Goal: Transaction & Acquisition: Purchase product/service

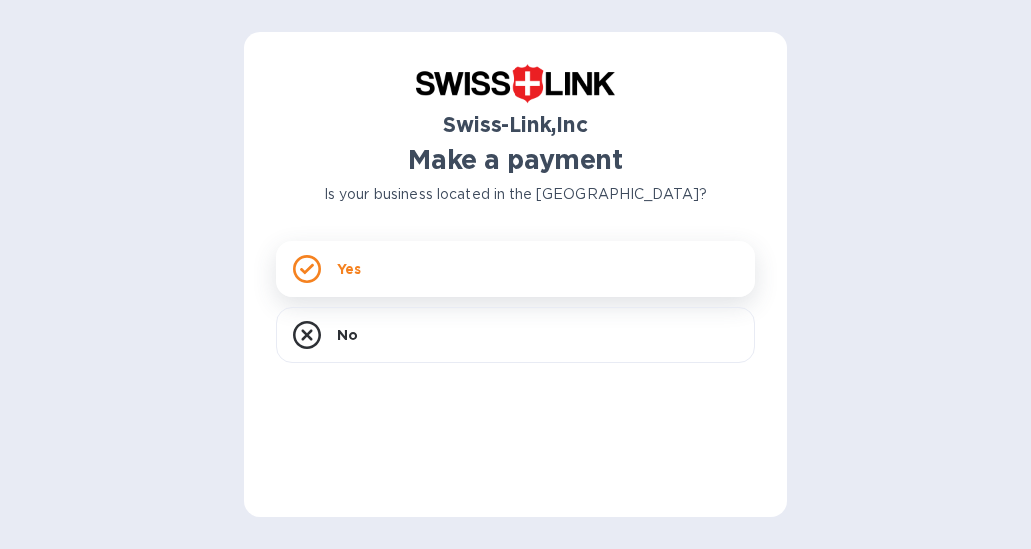
click at [348, 265] on p "Yes" at bounding box center [349, 269] width 24 height 20
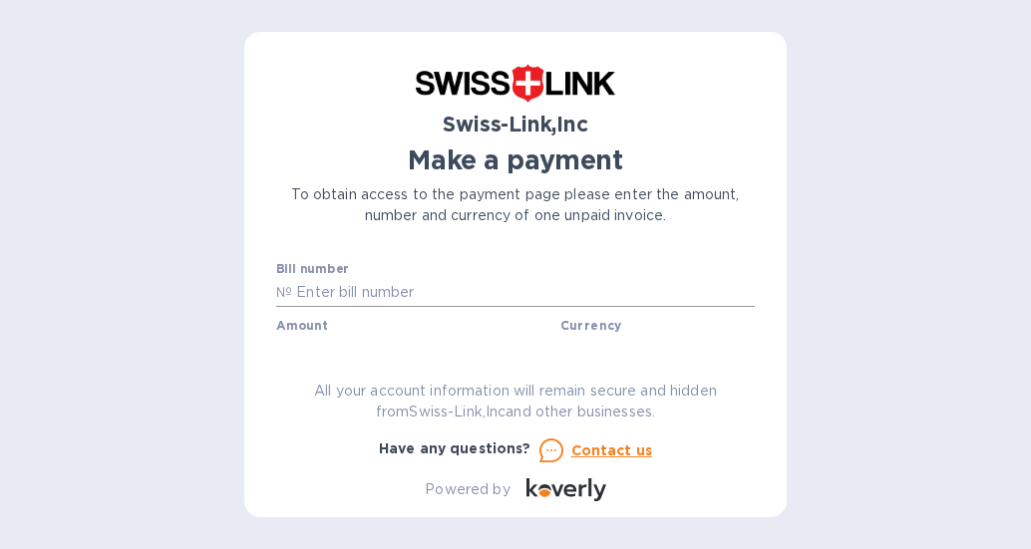
click at [443, 280] on input "text" at bounding box center [523, 293] width 463 height 30
paste input "INV/25-26/0442"
type input "INV/25-26/0442"
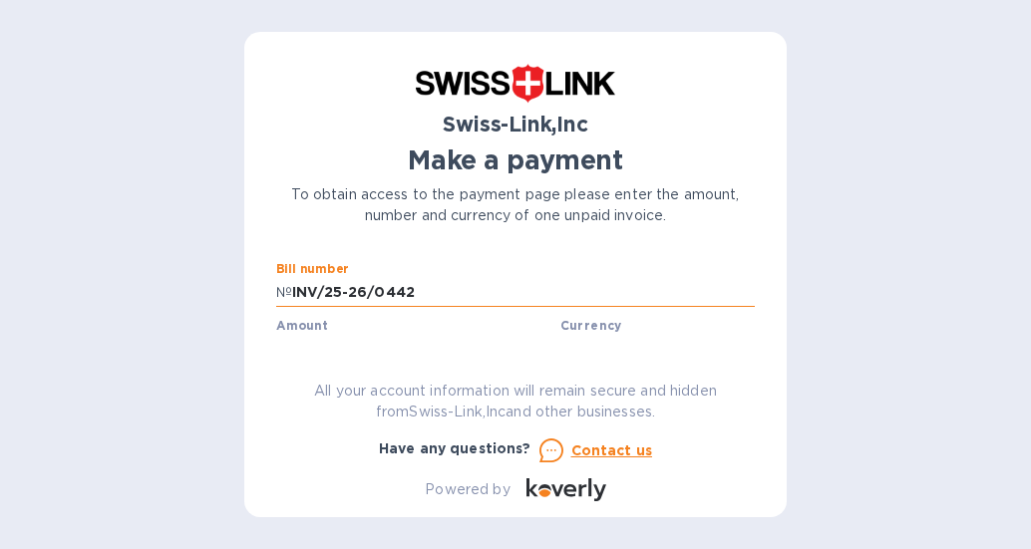
click at [558, 282] on input "INV/25-26/0442" at bounding box center [523, 293] width 463 height 30
click at [585, 291] on input "INV/25-26/0442" at bounding box center [523, 293] width 463 height 30
click at [440, 363] on div "Swiss-Link,Inc Make a payment To obtain access to the payment page please enter…" at bounding box center [515, 283] width 478 height 438
click at [332, 360] on div "Swiss-Link,Inc Make a payment To obtain access to the payment page please enter…" at bounding box center [515, 283] width 478 height 438
click at [583, 336] on div "USD" at bounding box center [645, 350] width 178 height 29
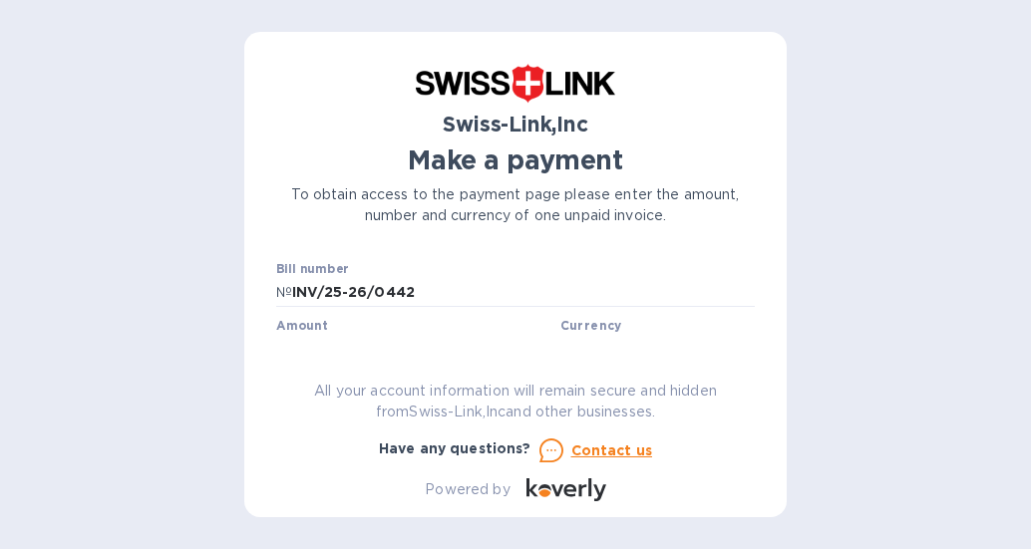
click at [588, 326] on b "Currency" at bounding box center [591, 325] width 62 height 15
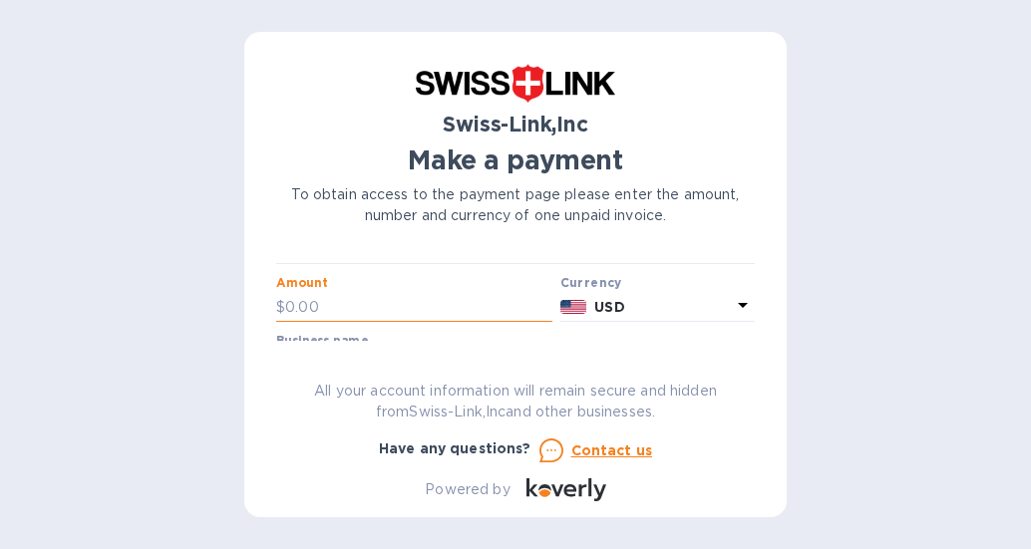
click at [313, 305] on input "text" at bounding box center [418, 307] width 267 height 30
type input "130.00"
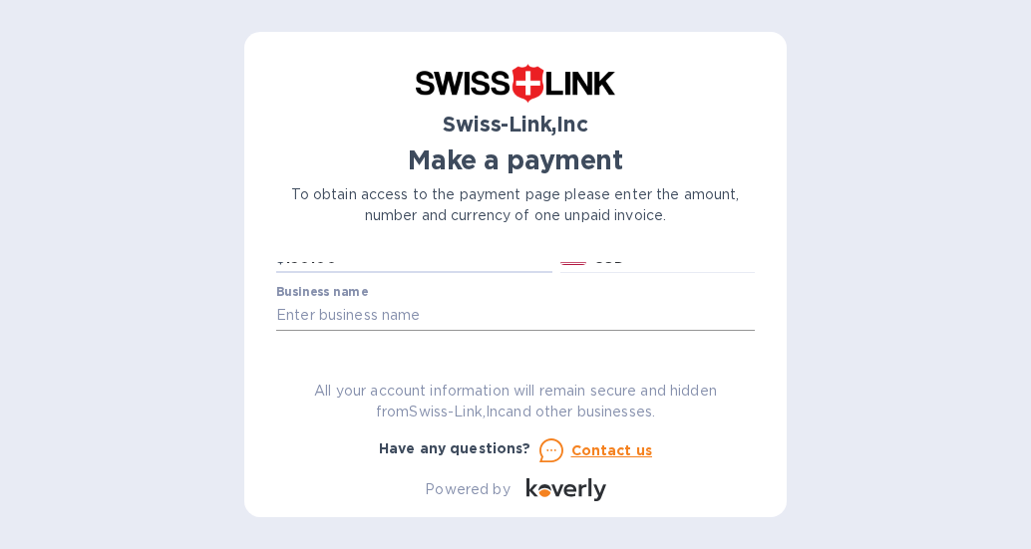
scroll to position [99, 0]
click at [456, 313] on input "text" at bounding box center [515, 309] width 478 height 30
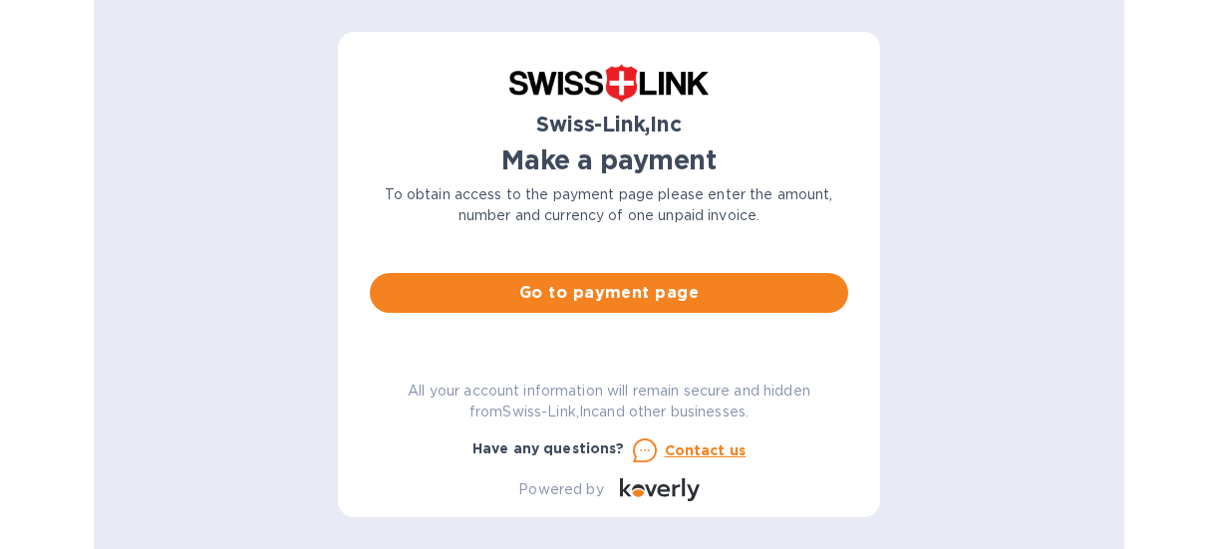
scroll to position [184, 0]
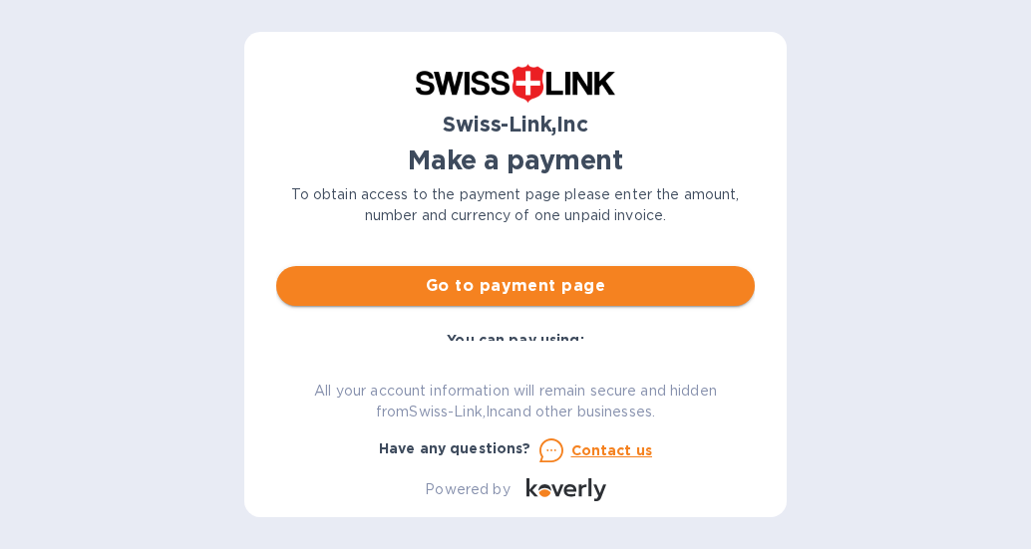
type input "Alpine Saddles"
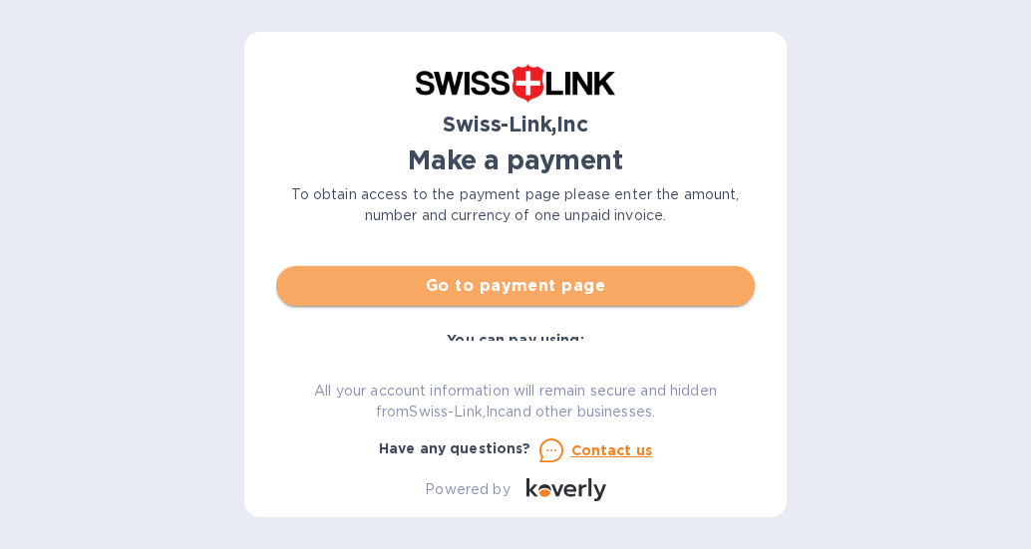
click at [648, 281] on span "Go to payment page" at bounding box center [515, 286] width 447 height 24
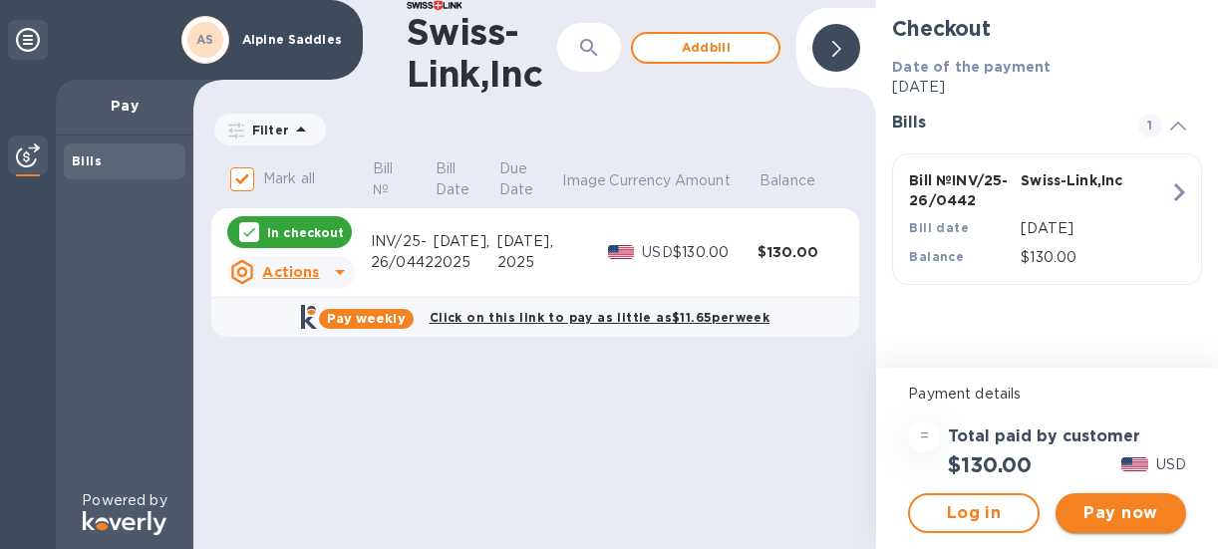
click at [1030, 516] on span "Pay now" at bounding box center [1121, 513] width 99 height 24
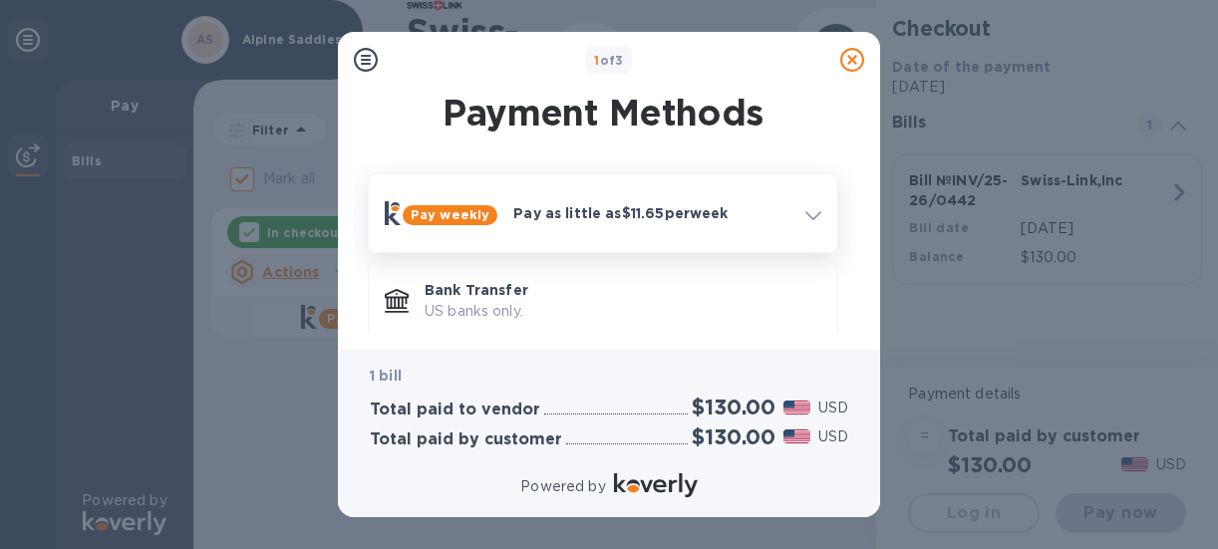
click at [815, 218] on icon at bounding box center [813, 215] width 16 height 9
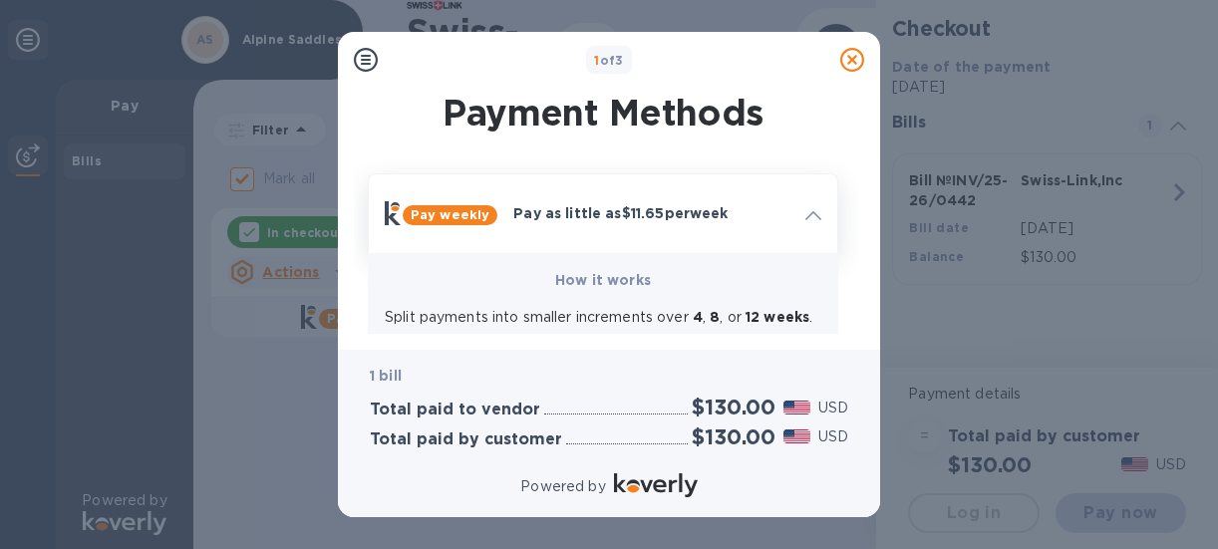
click at [815, 218] on icon at bounding box center [813, 215] width 16 height 9
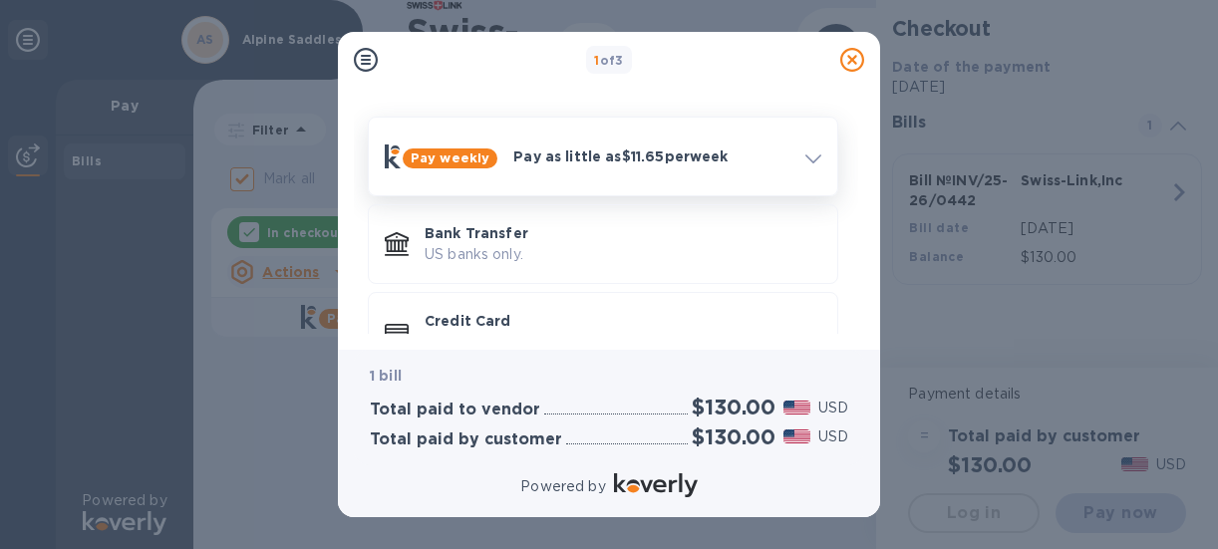
scroll to position [111, 0]
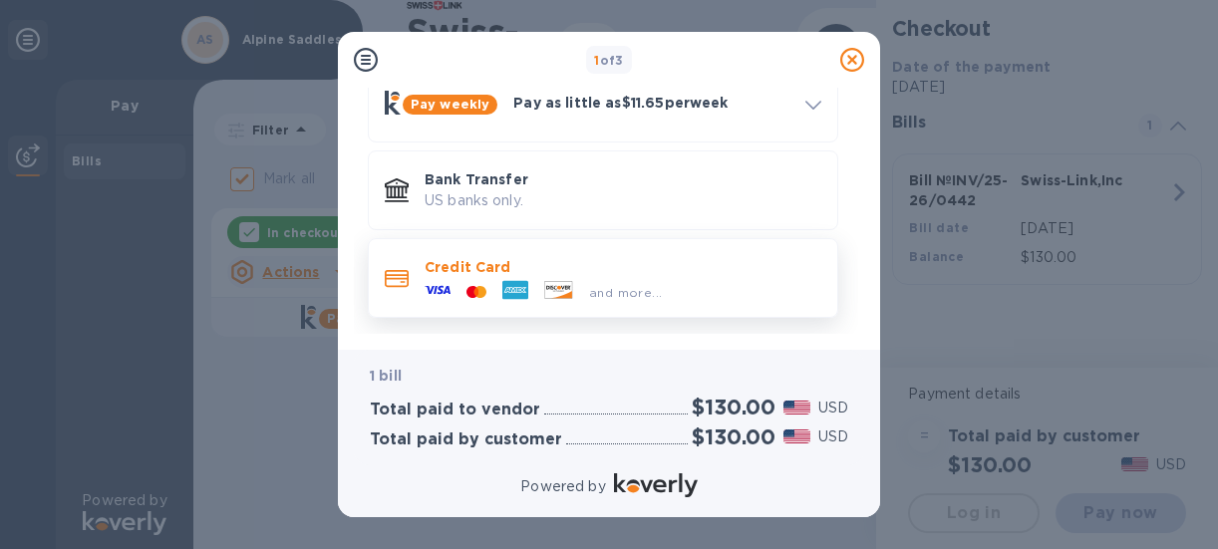
click at [499, 288] on div at bounding box center [515, 292] width 42 height 30
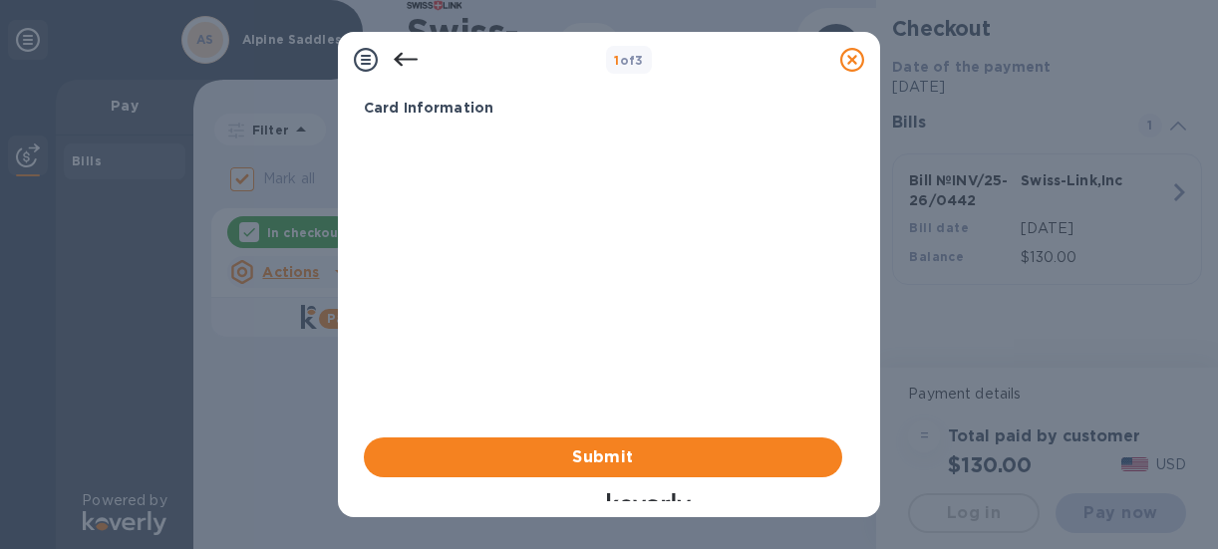
scroll to position [68, 0]
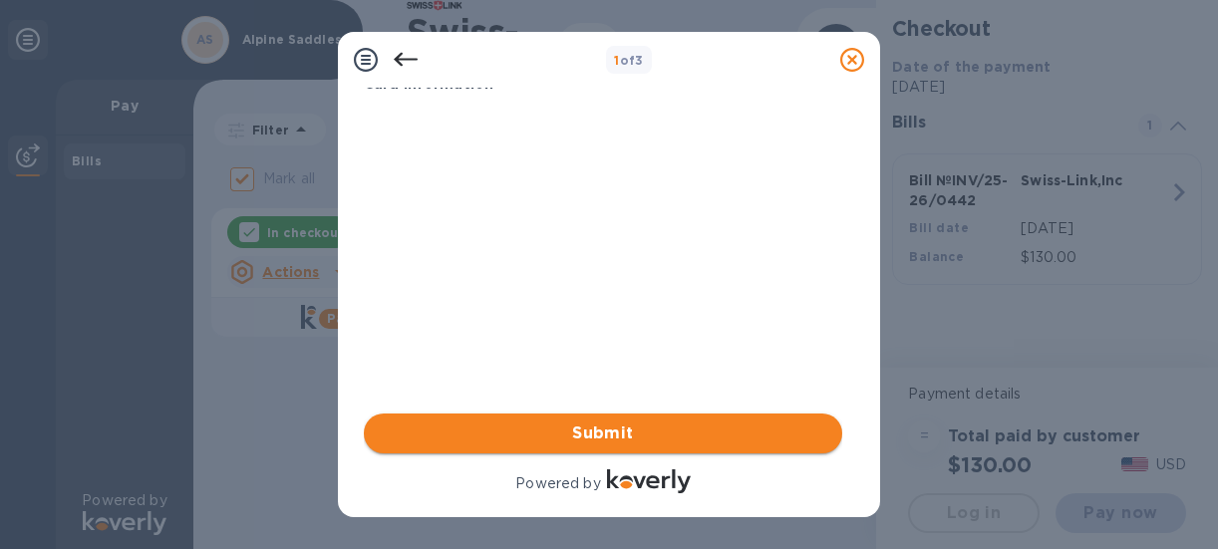
click at [590, 439] on span "Submit" at bounding box center [603, 434] width 447 height 24
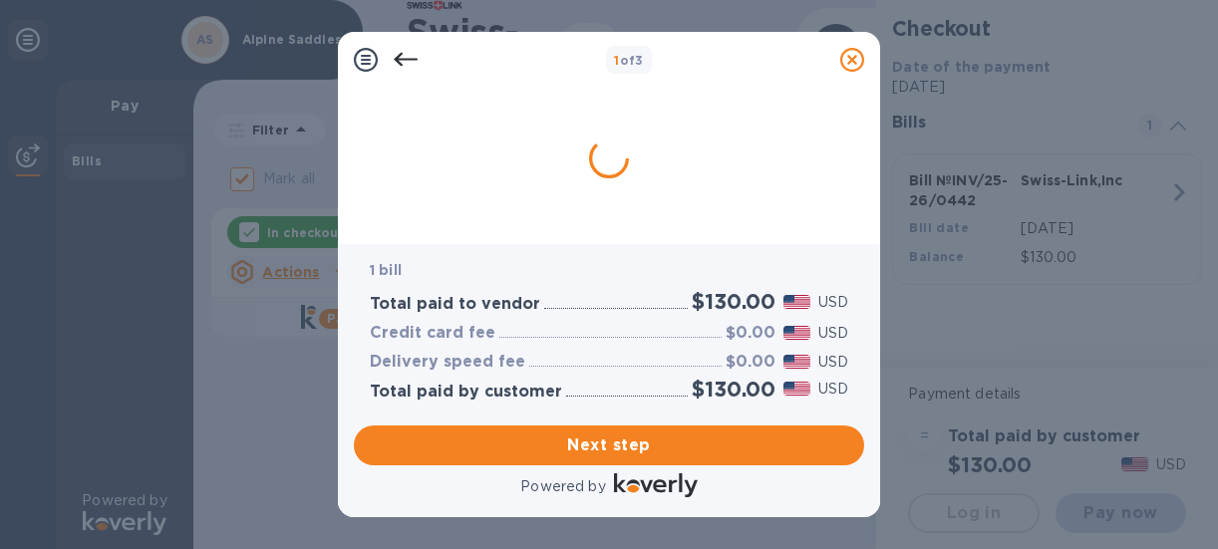
scroll to position [0, 0]
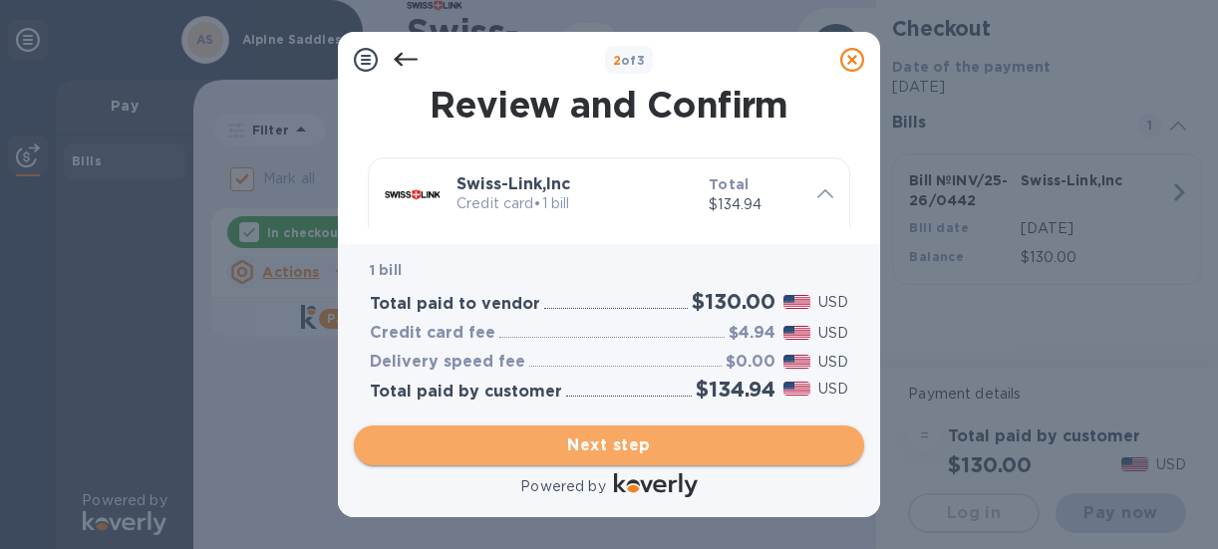
click at [683, 442] on span "Next step" at bounding box center [609, 446] width 478 height 24
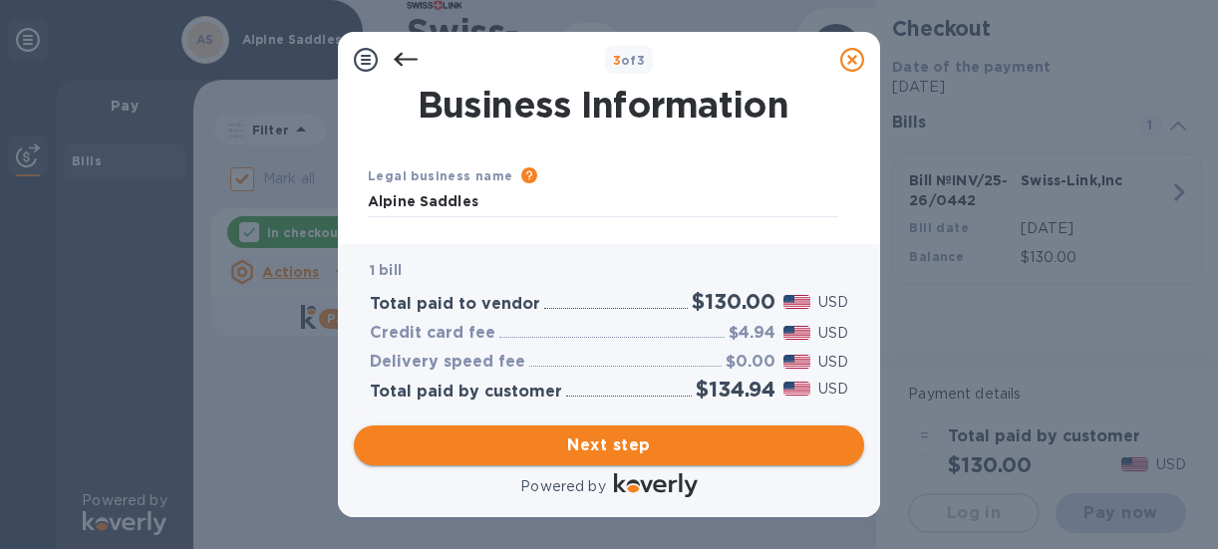
click at [596, 452] on span "Next step" at bounding box center [609, 446] width 478 height 24
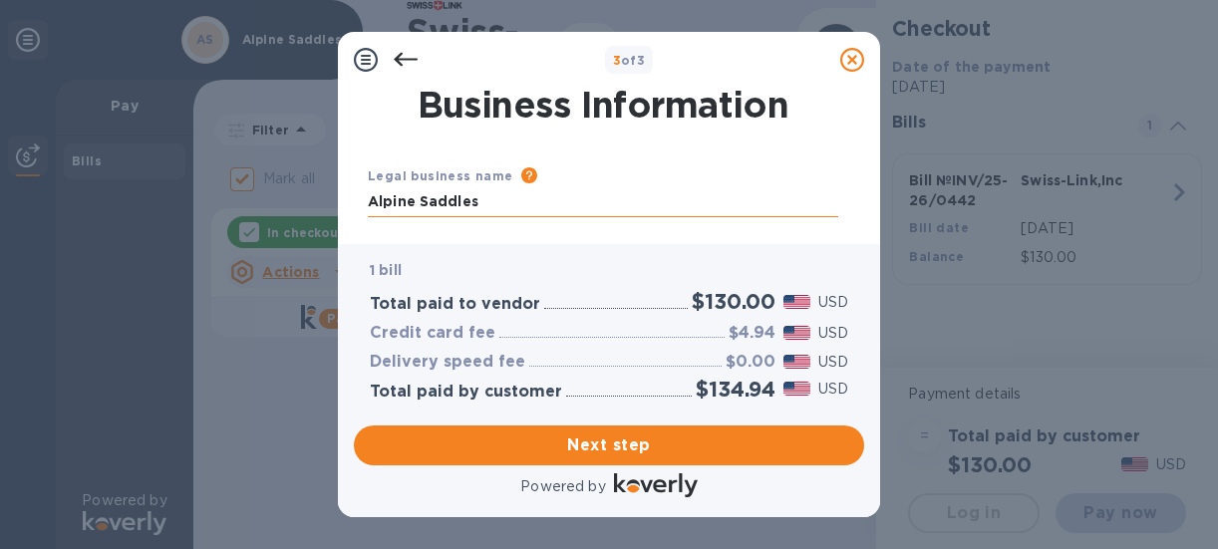
click at [410, 194] on input "Alpine Saddles" at bounding box center [603, 202] width 471 height 30
click at [630, 133] on div "Legal business name Please provide the legal name that appears on your SS-4 for…" at bounding box center [603, 417] width 486 height 575
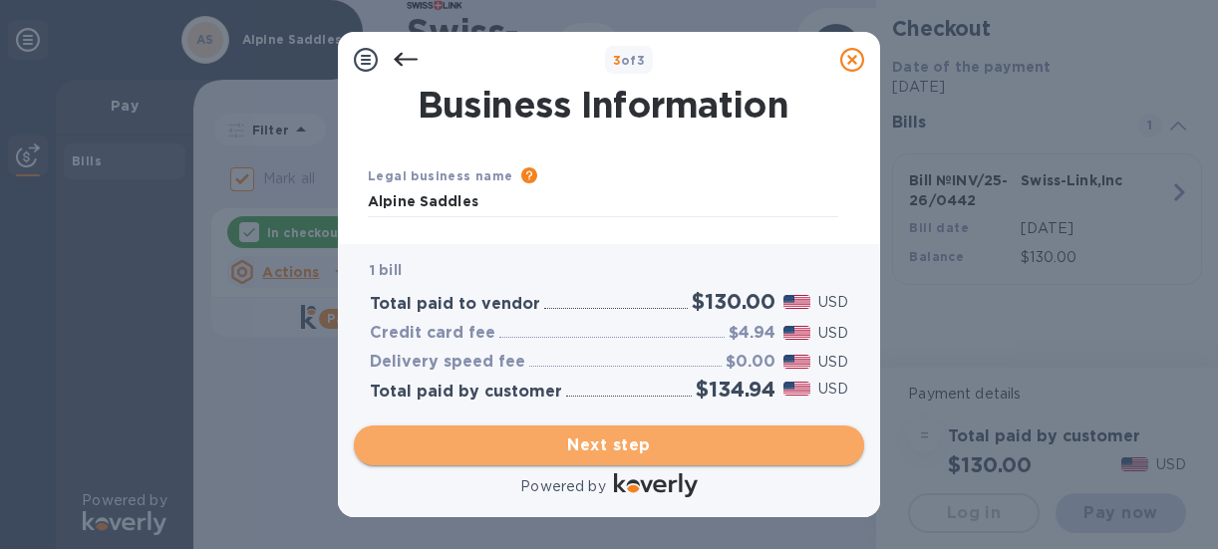
click at [640, 456] on span "Next step" at bounding box center [609, 446] width 478 height 24
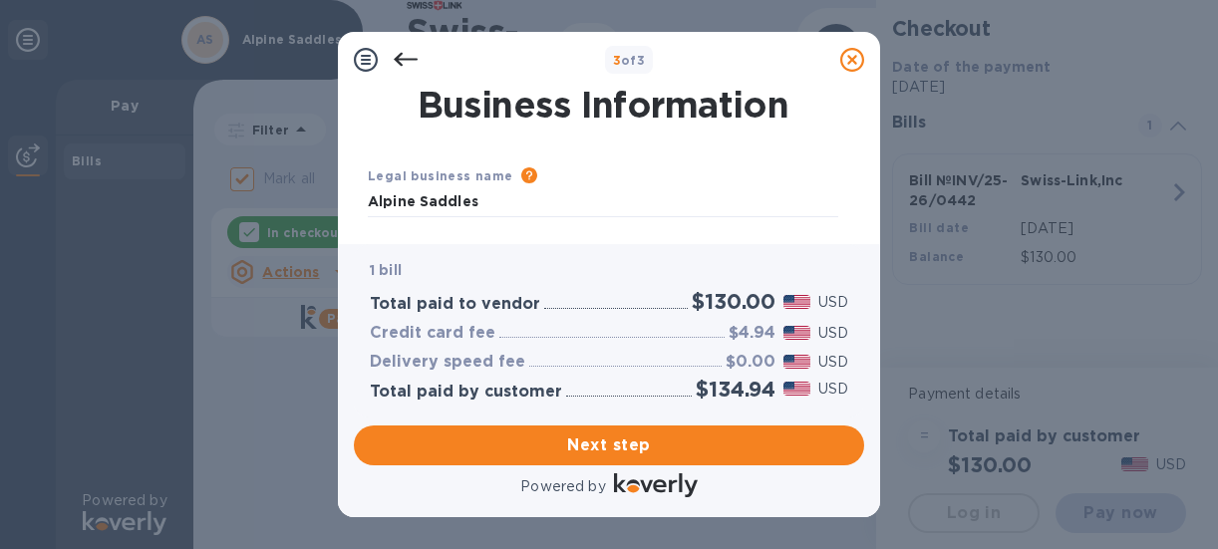
click at [415, 53] on icon at bounding box center [406, 60] width 24 height 24
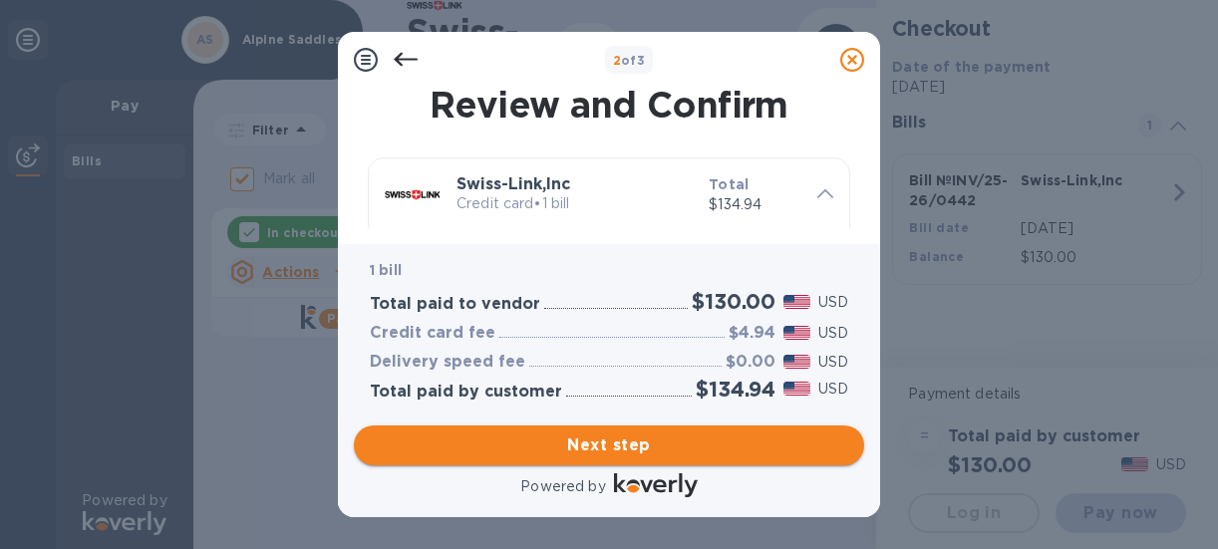
click at [603, 450] on span "Next step" at bounding box center [609, 446] width 478 height 24
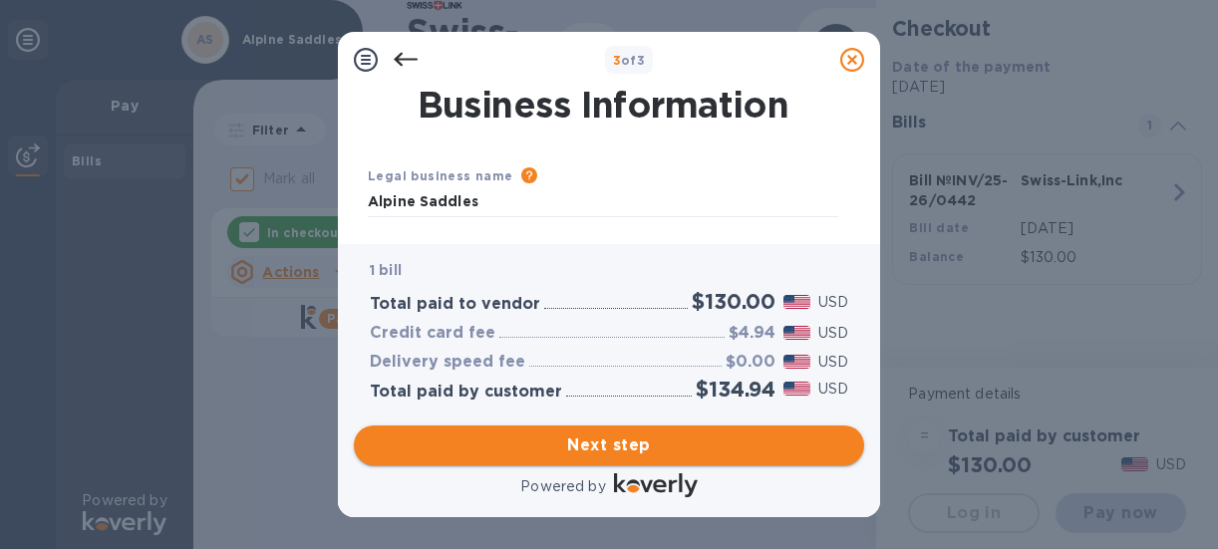
click at [603, 450] on span "Next step" at bounding box center [609, 446] width 478 height 24
click at [452, 158] on div "Legal business name Please provide the legal name that appears on your SS-4 for…" at bounding box center [603, 417] width 486 height 575
click at [387, 180] on b "Legal business name" at bounding box center [441, 175] width 146 height 15
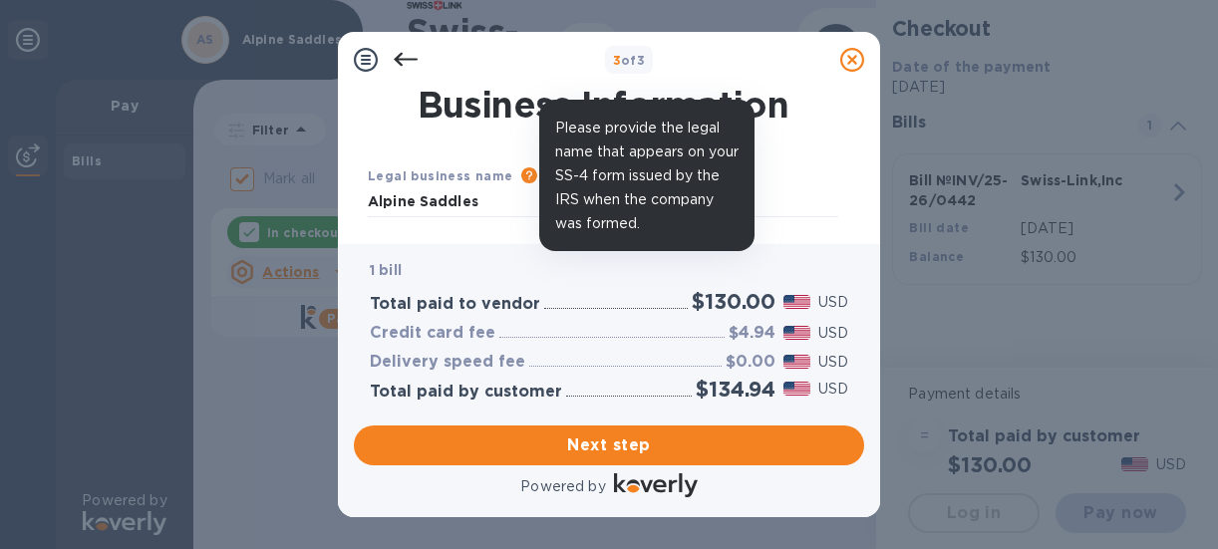
click at [521, 178] on icon at bounding box center [529, 175] width 16 height 16
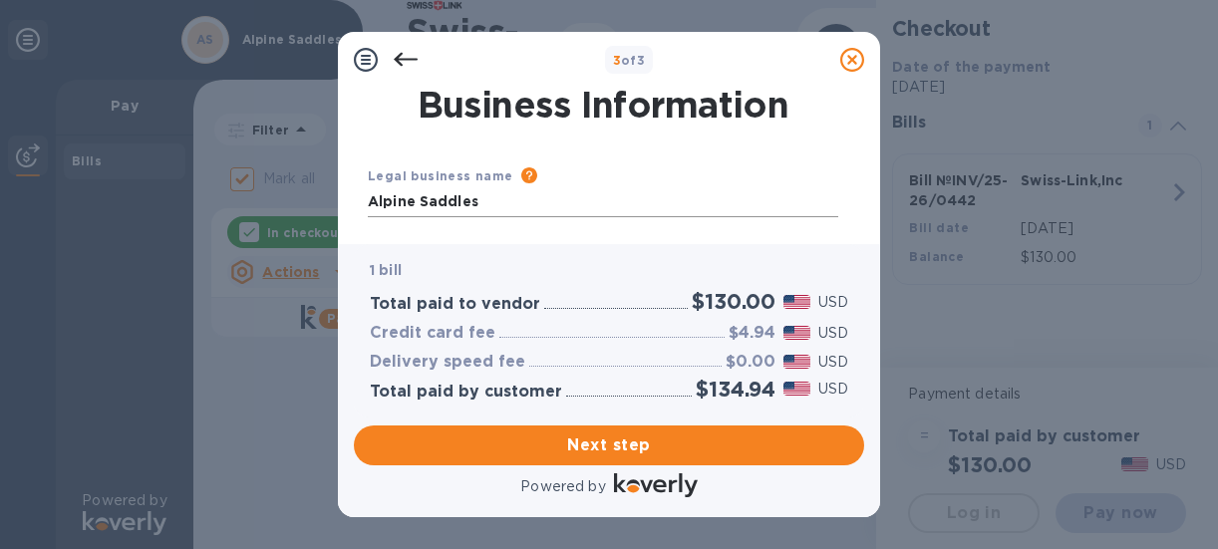
click at [499, 212] on input "Alpine Saddles" at bounding box center [603, 202] width 471 height 30
click at [614, 439] on span "Next step" at bounding box center [609, 446] width 478 height 24
drag, startPoint x: 721, startPoint y: 54, endPoint x: 688, endPoint y: 43, distance: 34.7
click at [688, 43] on div "3 of 3" at bounding box center [609, 60] width 526 height 40
click at [484, 206] on input "Alpine Saddles" at bounding box center [603, 202] width 471 height 30
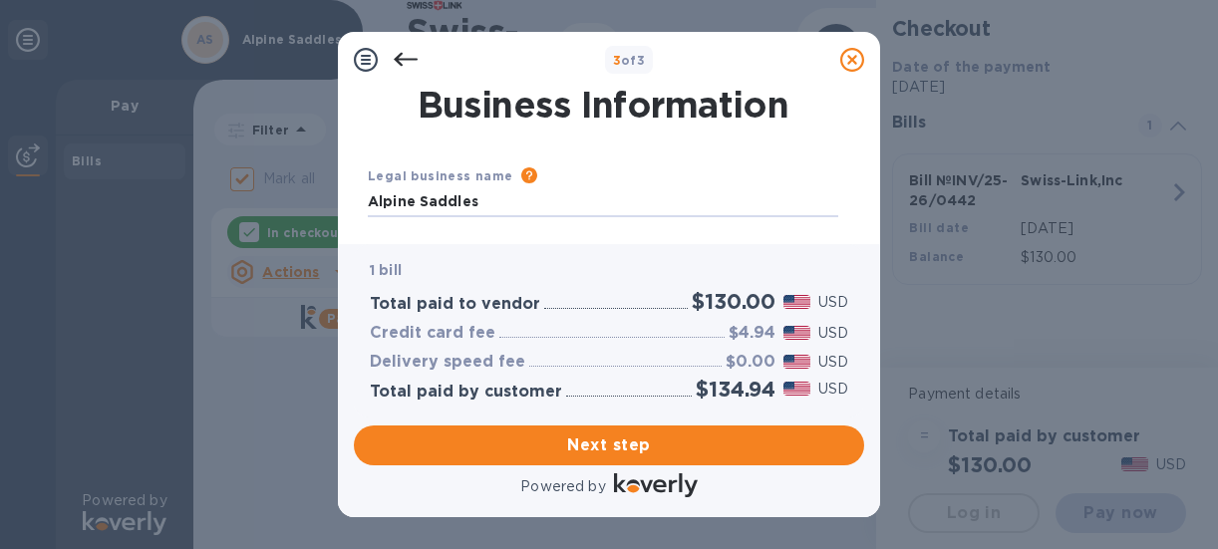
drag, startPoint x: 455, startPoint y: 199, endPoint x: 342, endPoint y: 201, distance: 112.7
click at [342, 201] on div "Business Information Legal business name Please provide the legal name that app…" at bounding box center [609, 166] width 542 height 157
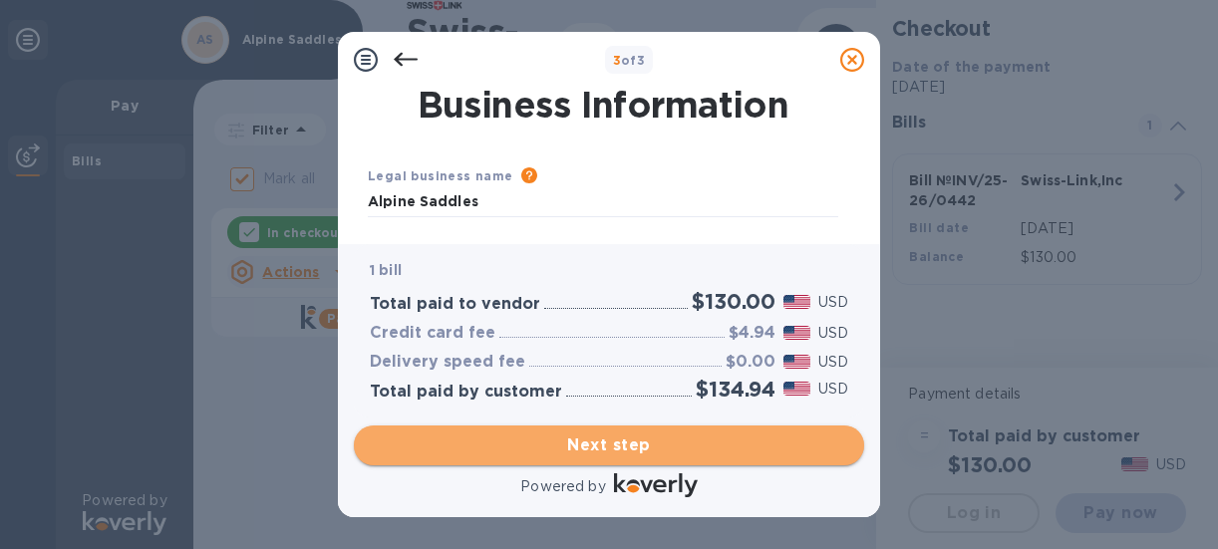
click at [598, 437] on span "Next step" at bounding box center [609, 446] width 478 height 24
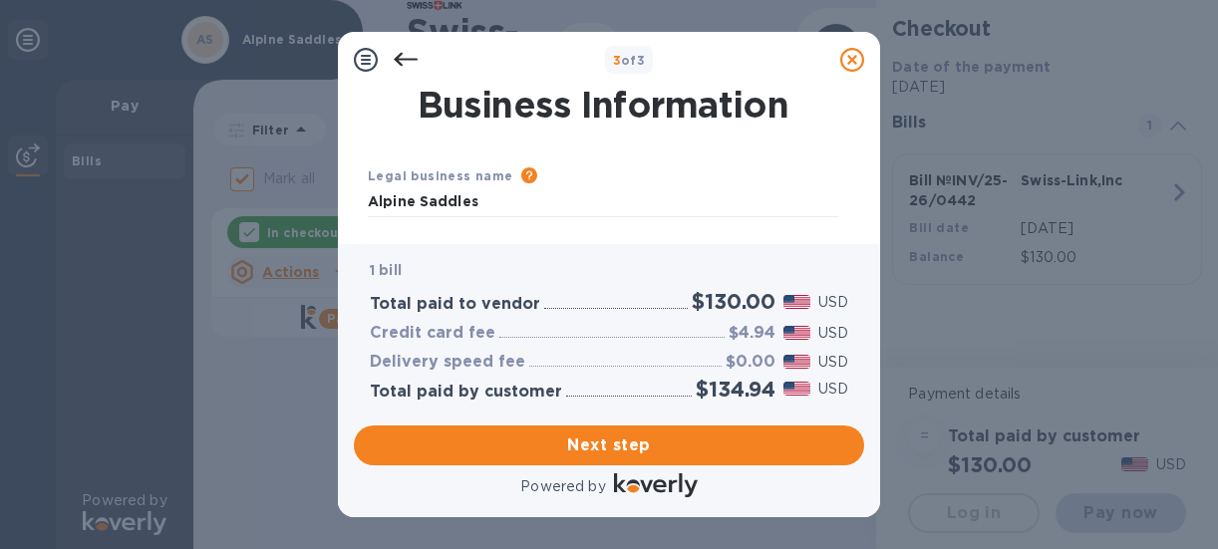
click at [577, 313] on div "Total paid to vendor $130.00 USD" at bounding box center [609, 301] width 486 height 33
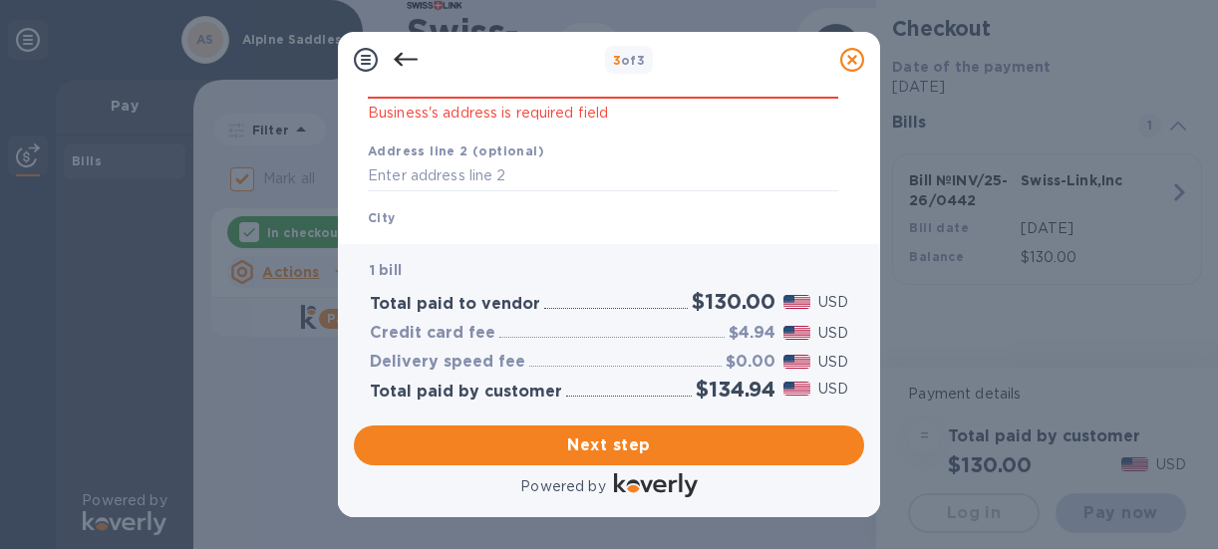
scroll to position [192, 0]
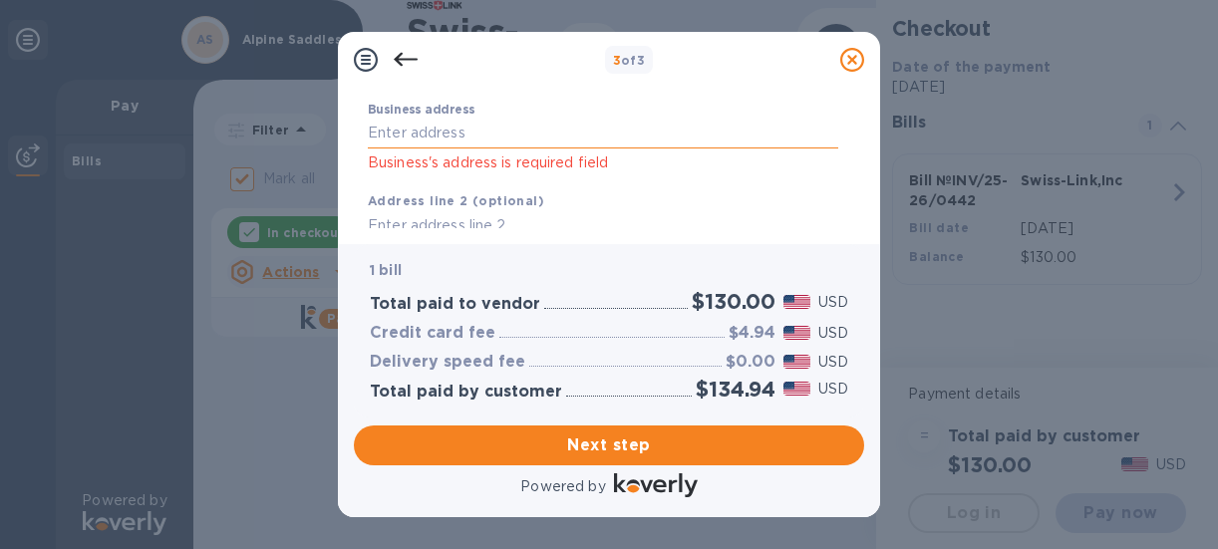
click at [456, 140] on input "Business address" at bounding box center [603, 134] width 471 height 30
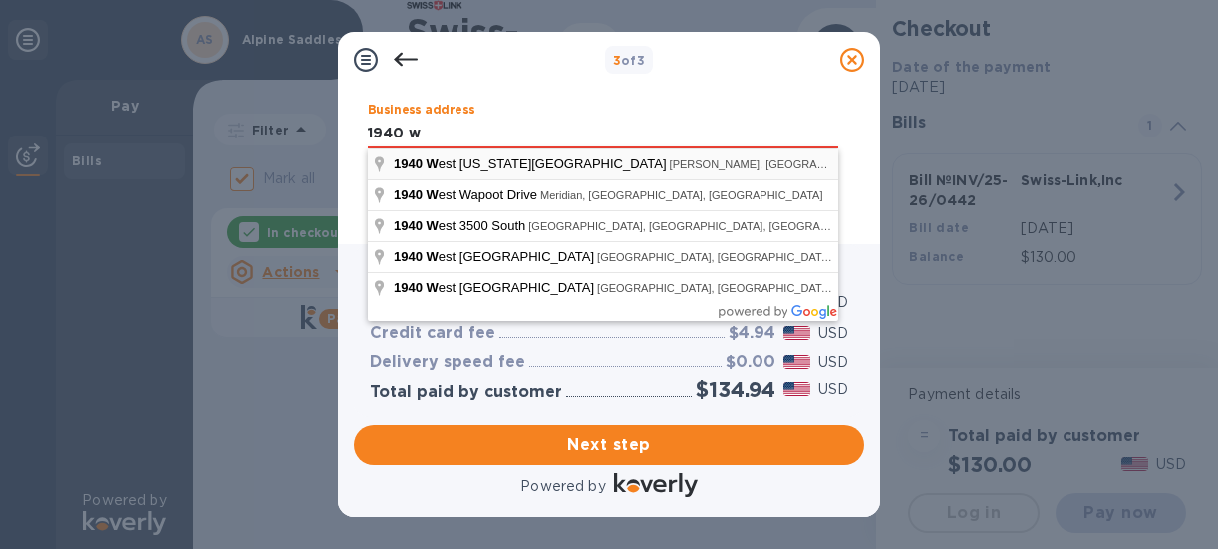
type input "[STREET_ADDRESS][US_STATE]"
type input "[PERSON_NAME]"
type input "ID"
type input "83617"
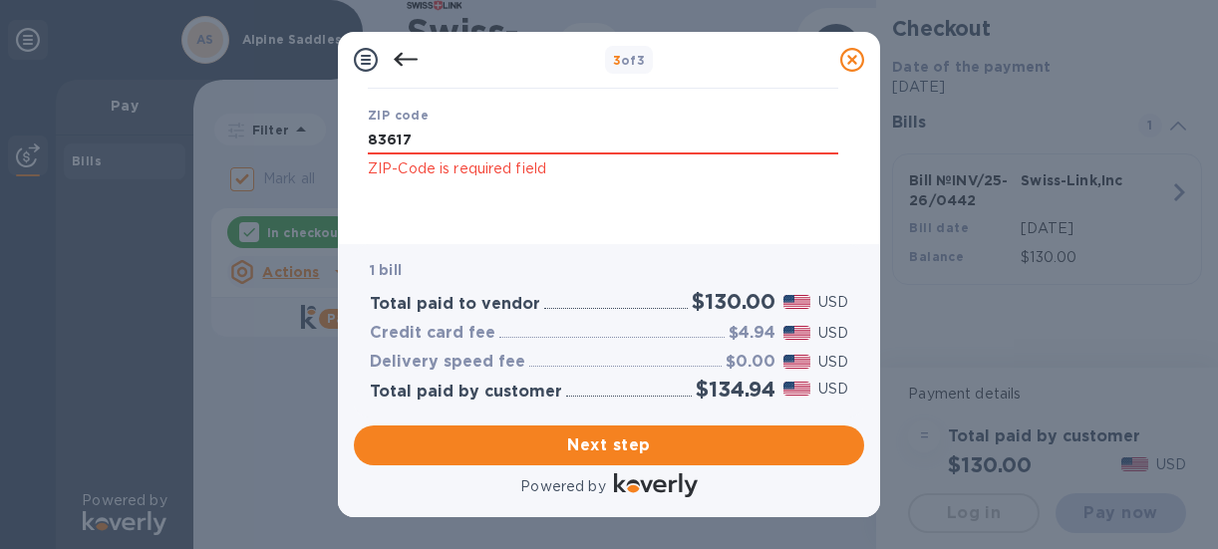
scroll to position [504, 0]
click at [623, 445] on span "Next step" at bounding box center [609, 446] width 478 height 24
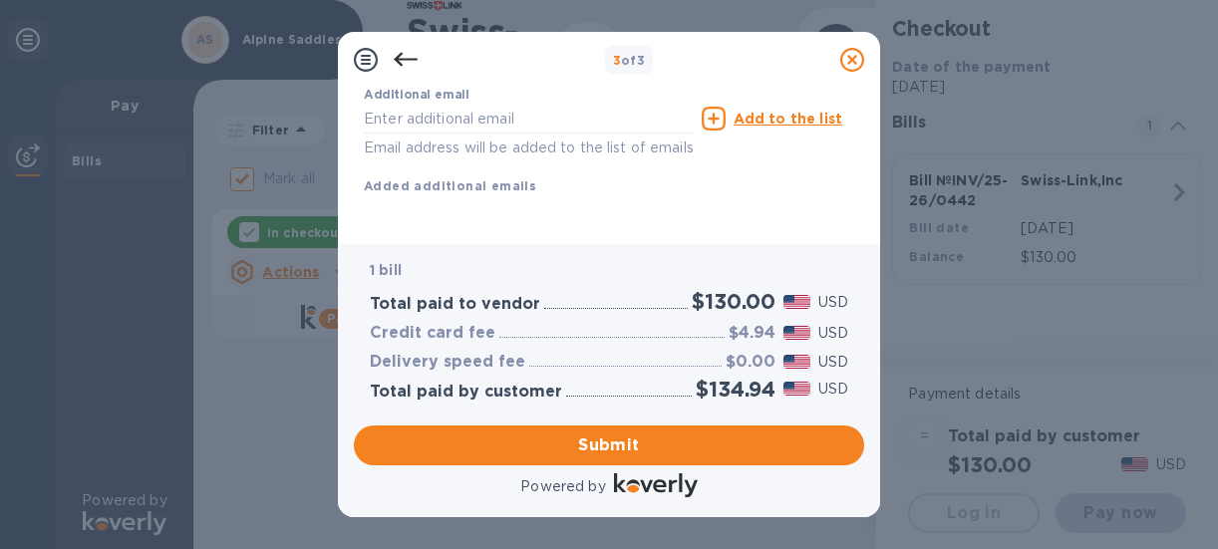
scroll to position [473, 0]
click at [449, 137] on p "Email address will be added to the list of emails" at bounding box center [529, 148] width 330 height 23
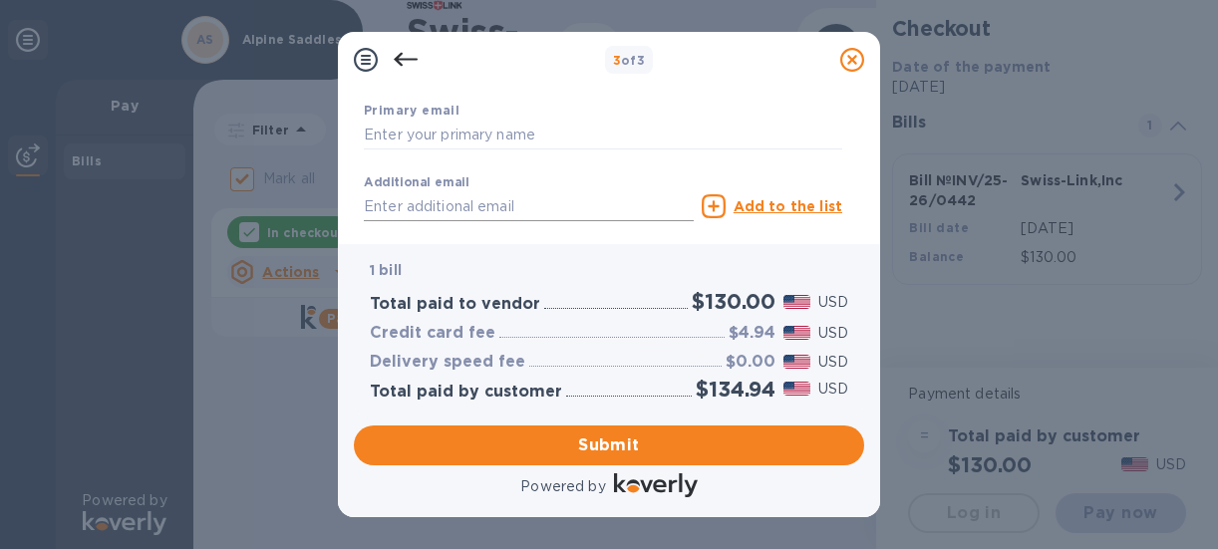
scroll to position [373, 0]
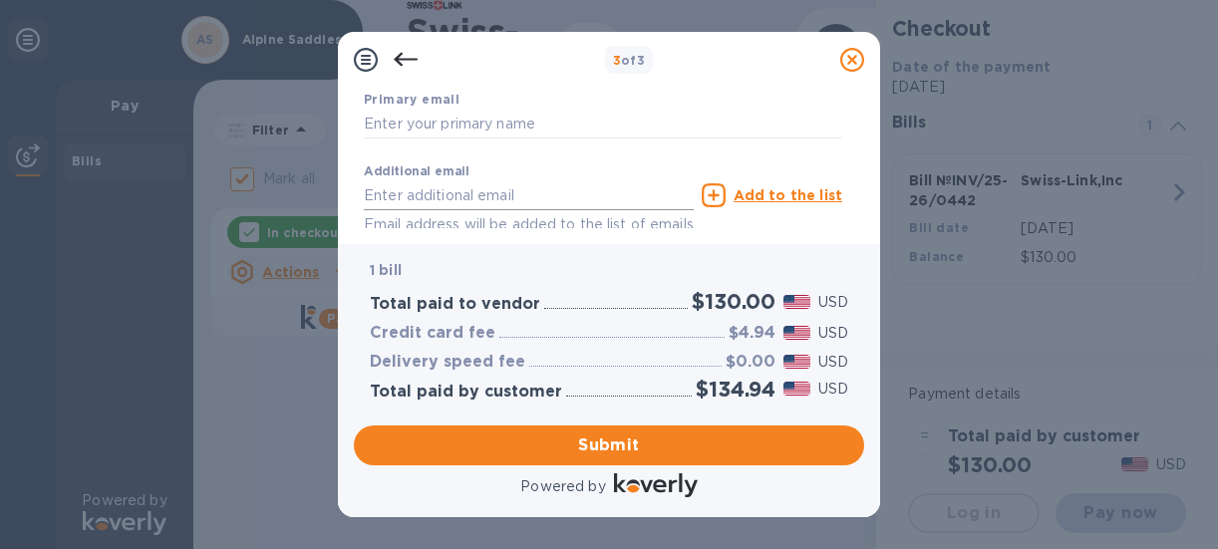
click at [392, 194] on input "text" at bounding box center [529, 195] width 330 height 30
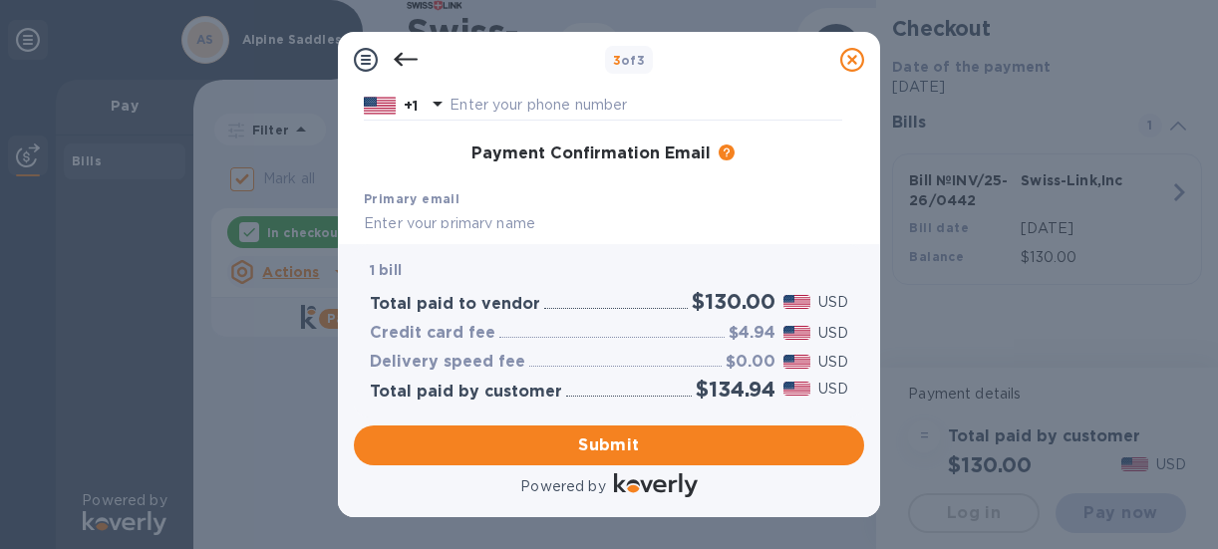
click at [447, 223] on input "text" at bounding box center [603, 224] width 478 height 30
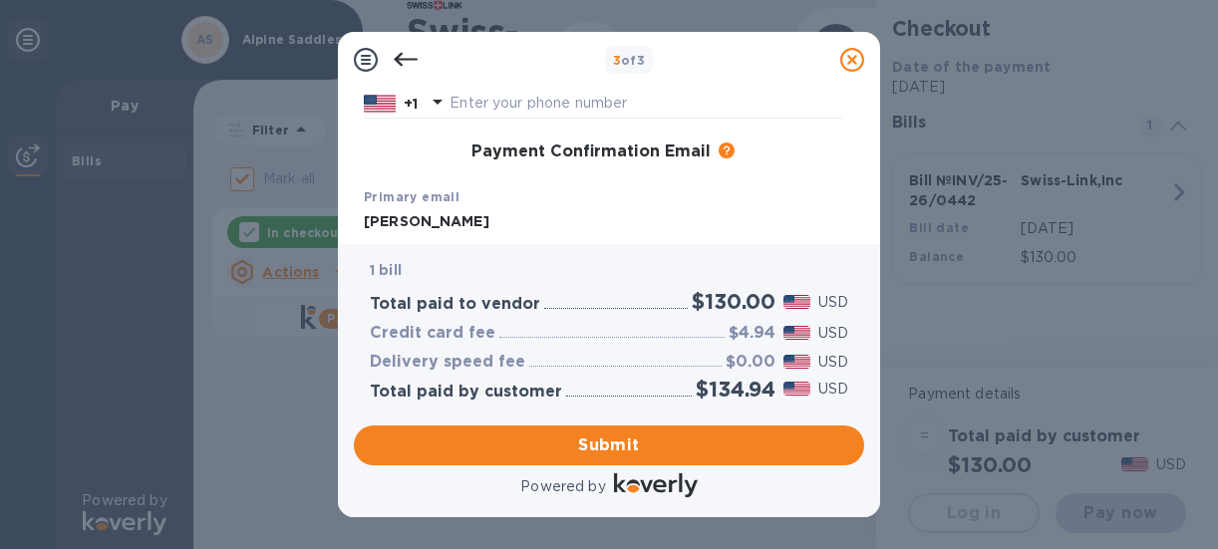
drag, startPoint x: 416, startPoint y: 219, endPoint x: 310, endPoint y: 208, distance: 106.2
click at [310, 208] on div "3 of 3 Payment Contact Information First name Last name Phone number +1 Payment…" at bounding box center [609, 274] width 1218 height 549
paste input "[EMAIL_ADDRESS][DOMAIN_NAME]"
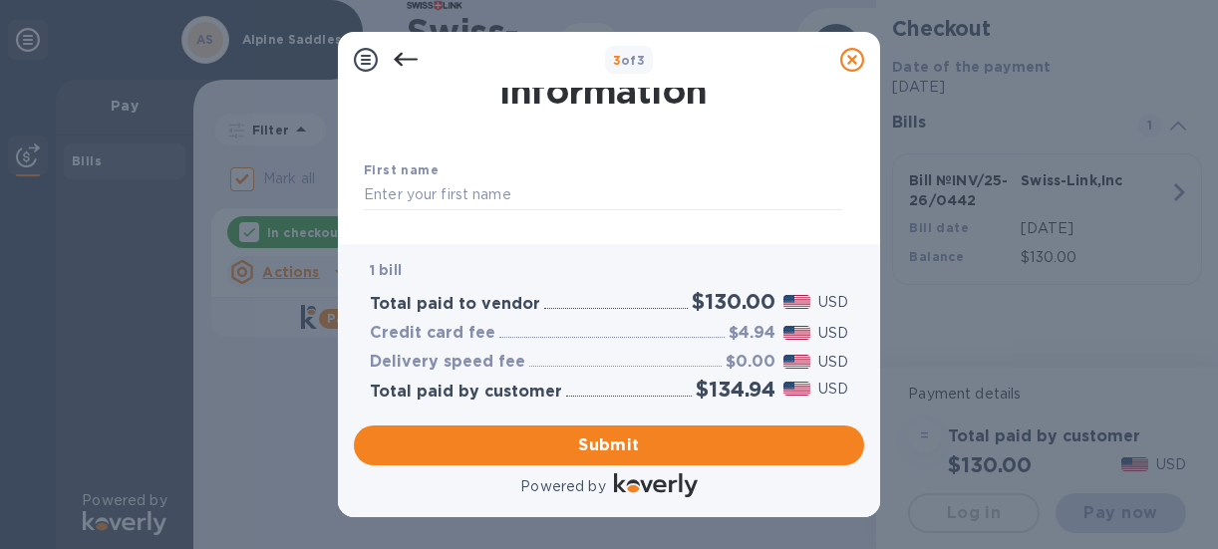
scroll to position [100, 0]
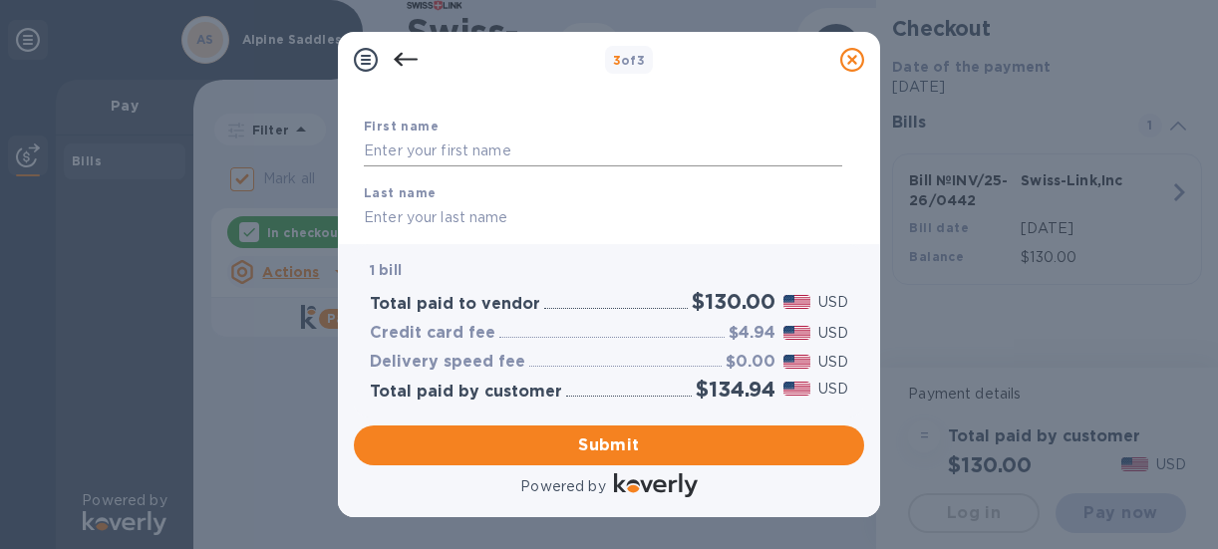
type input "[EMAIL_ADDRESS][DOMAIN_NAME]"
click at [480, 147] on input "text" at bounding box center [603, 152] width 478 height 30
type input "[PERSON_NAME]"
click at [465, 217] on input "text" at bounding box center [603, 217] width 478 height 30
type input "[PERSON_NAME]"
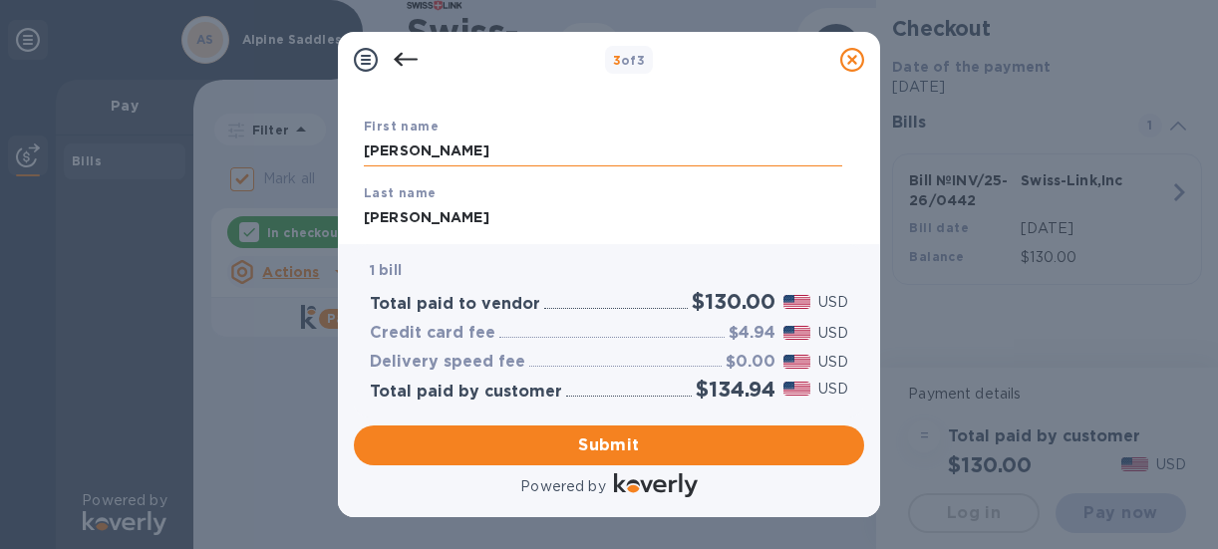
click at [367, 153] on input "[PERSON_NAME]" at bounding box center [603, 152] width 478 height 30
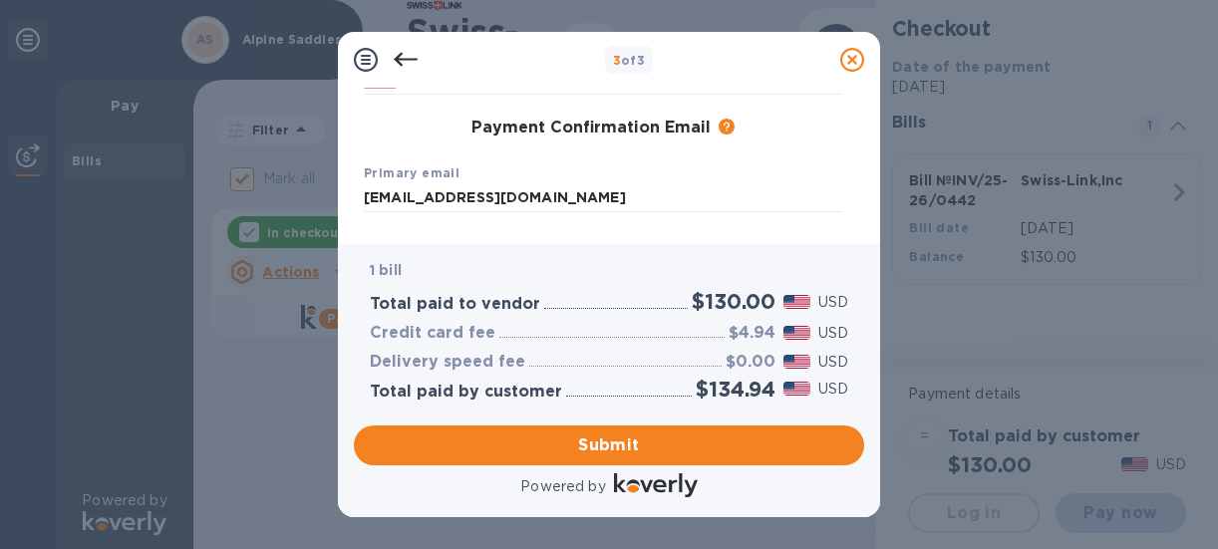
scroll to position [199, 0]
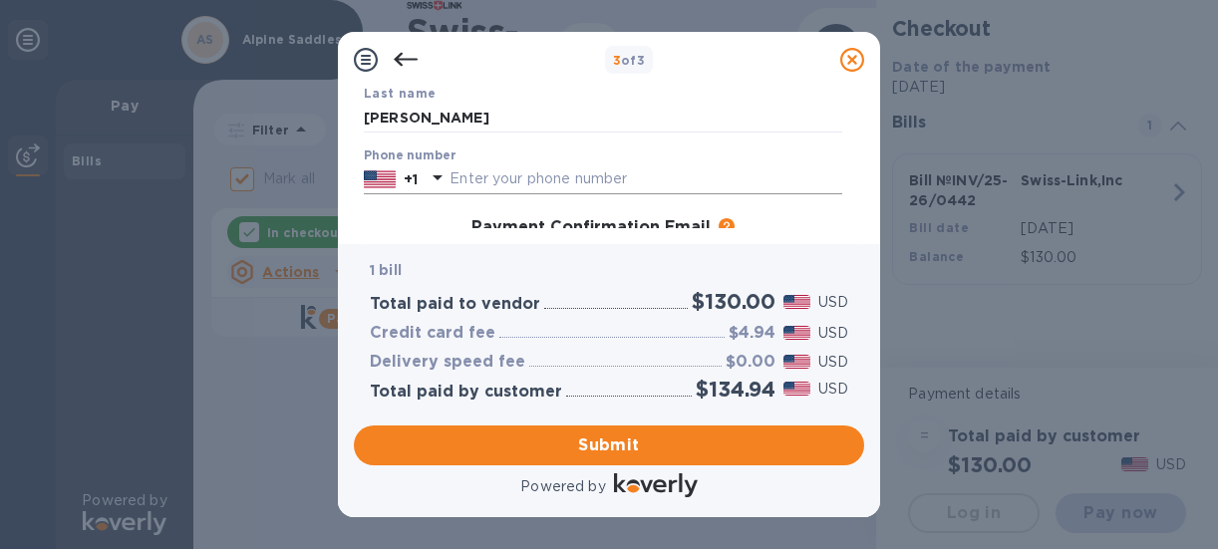
type input "[PERSON_NAME]"
click at [482, 174] on input "text" at bounding box center [646, 179] width 393 height 30
click at [537, 173] on input "951665" at bounding box center [646, 179] width 393 height 30
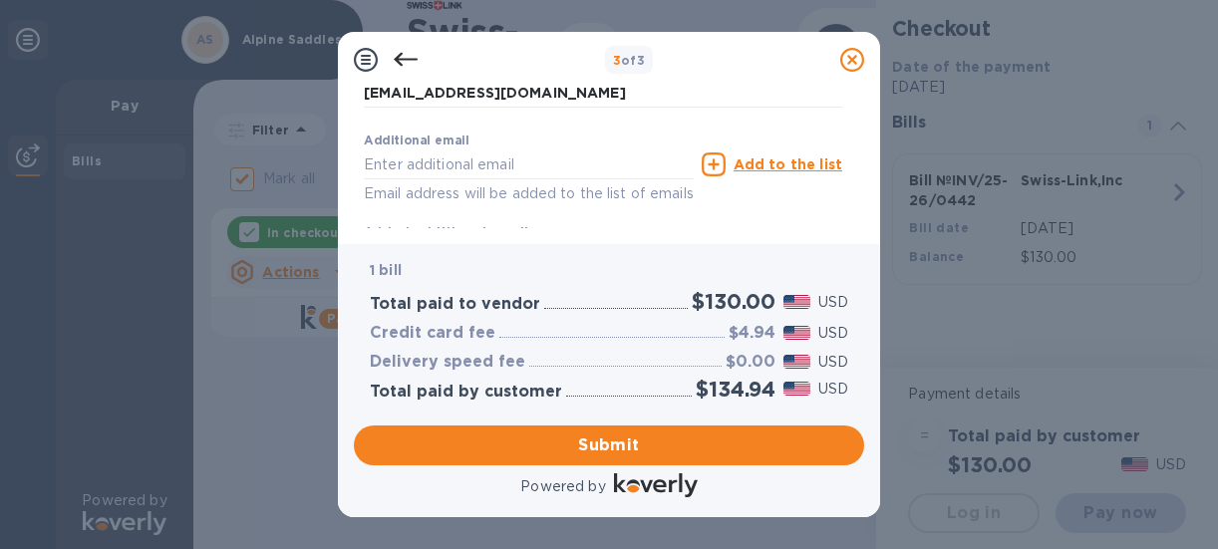
scroll to position [373, 0]
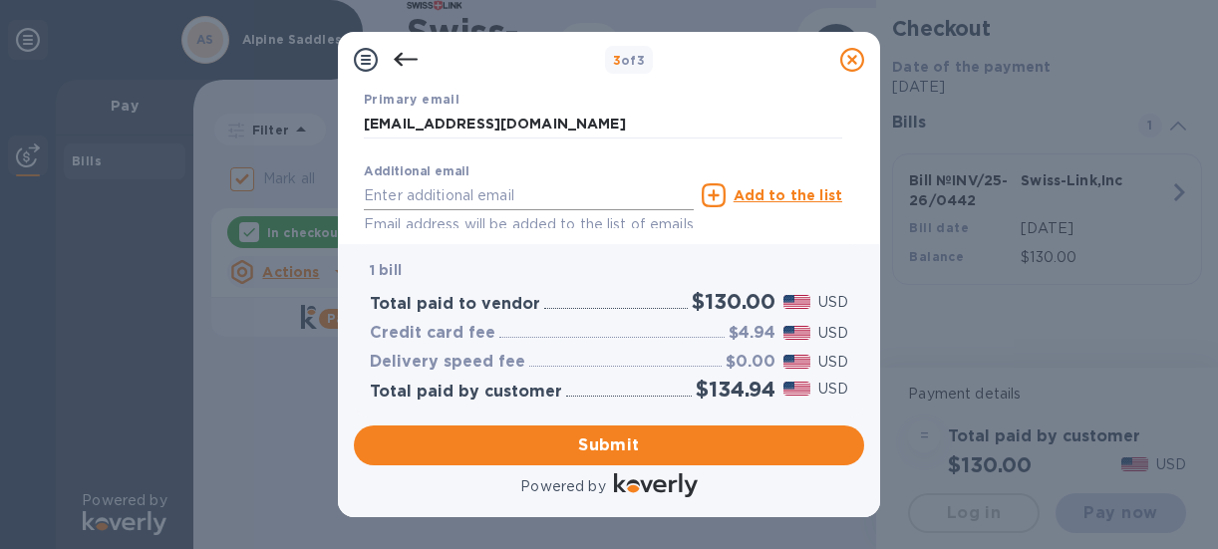
type input "9516657005"
click at [449, 196] on input "text" at bounding box center [529, 195] width 330 height 30
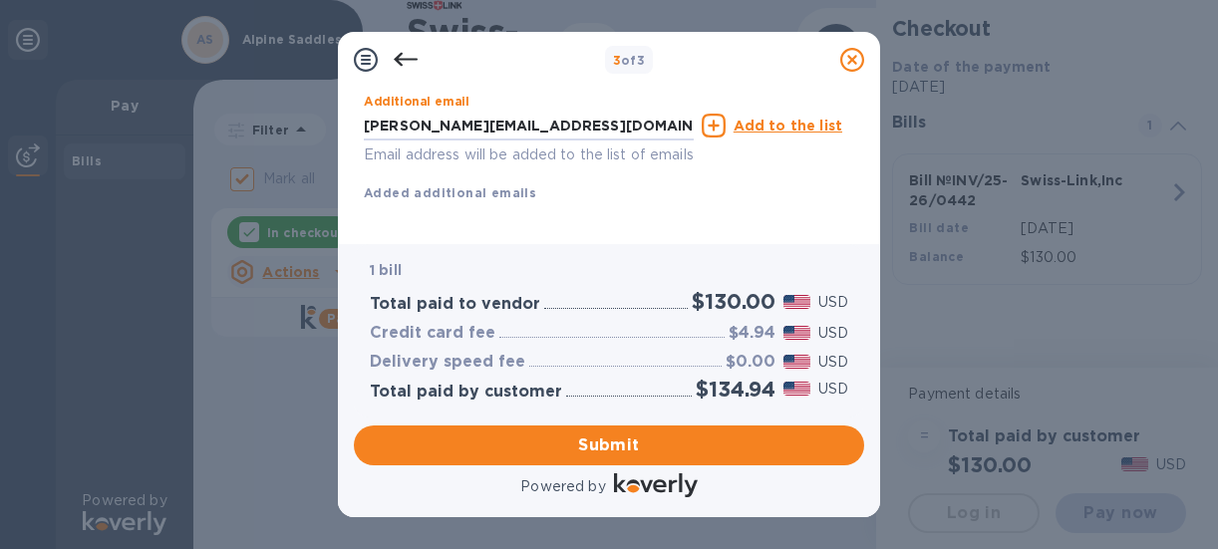
scroll to position [473, 0]
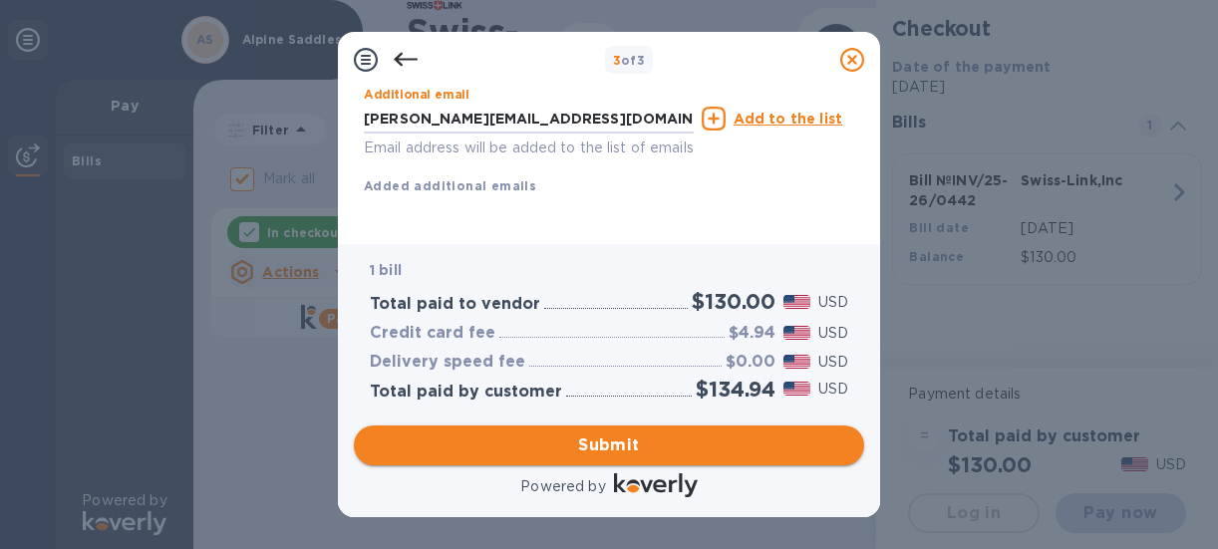
type input "[PERSON_NAME][EMAIL_ADDRESS][DOMAIN_NAME]"
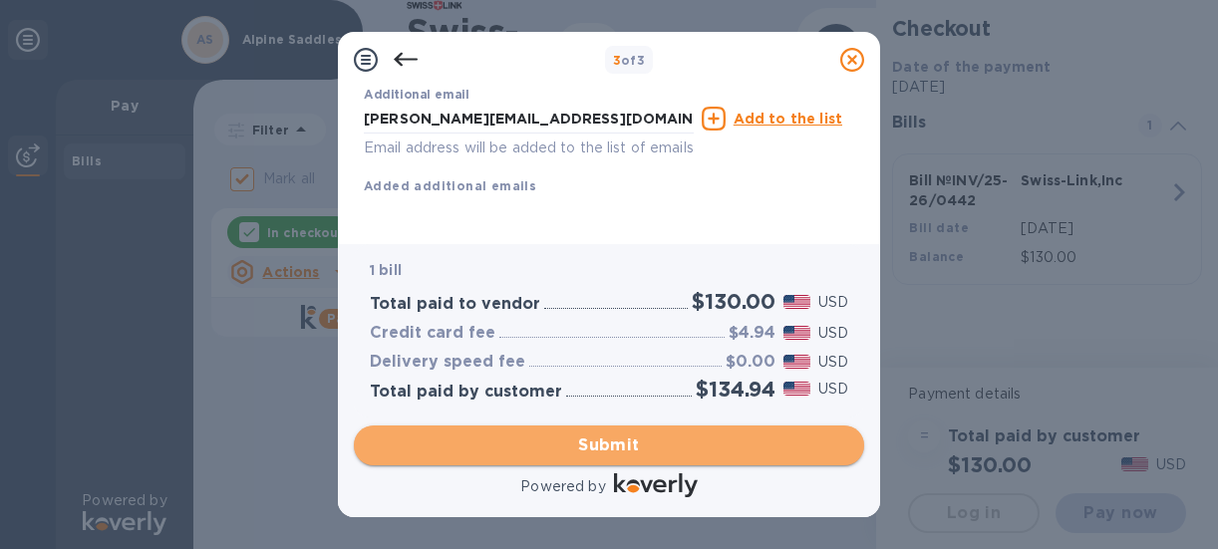
click at [602, 446] on span "Submit" at bounding box center [609, 446] width 478 height 24
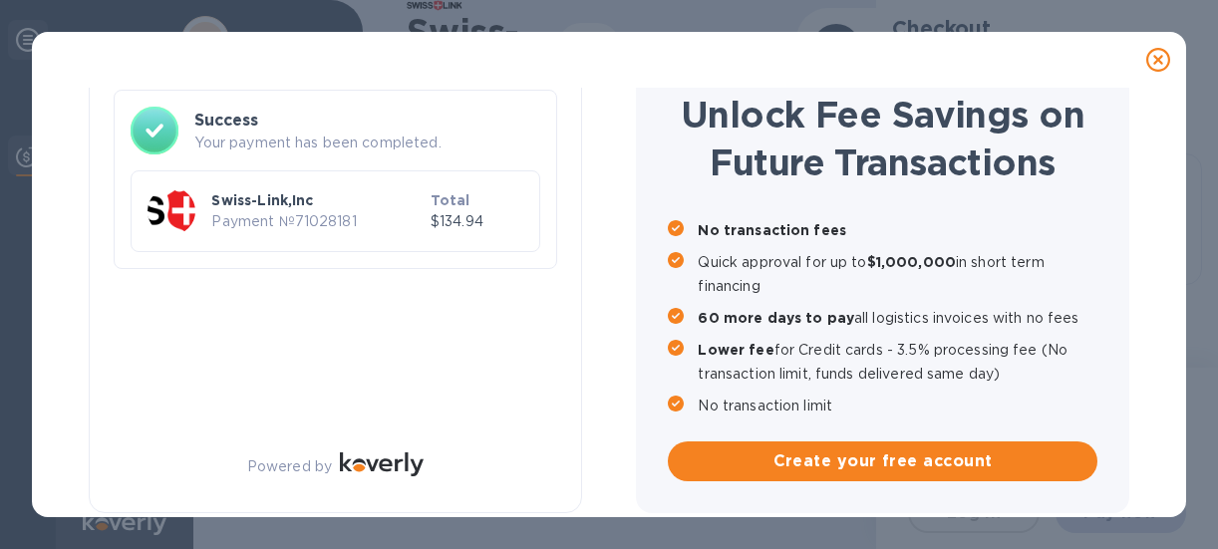
checkbox input "false"
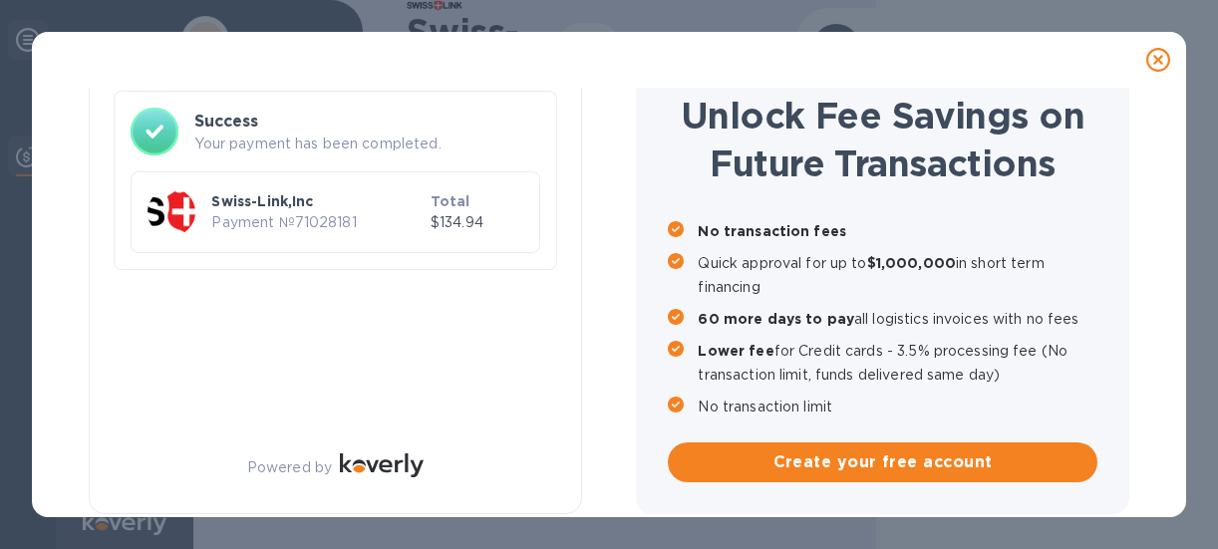
scroll to position [125, 0]
